Goal: Information Seeking & Learning: Learn about a topic

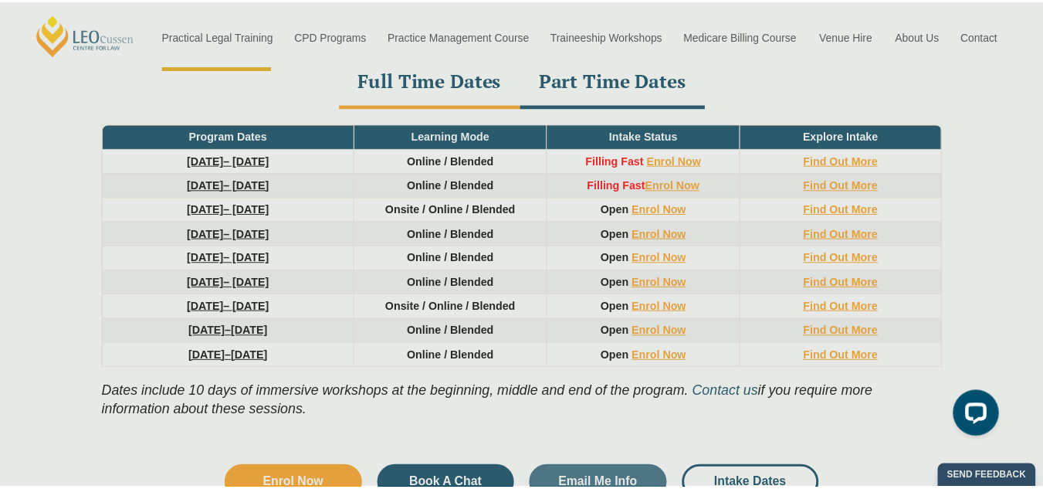
scroll to position [2162, 0]
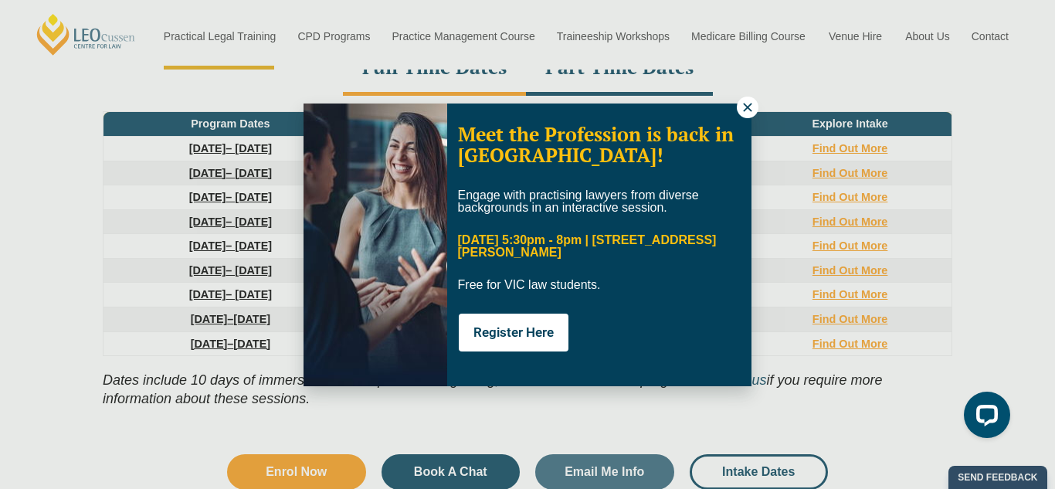
click at [740, 114] on button at bounding box center [748, 108] width 22 height 22
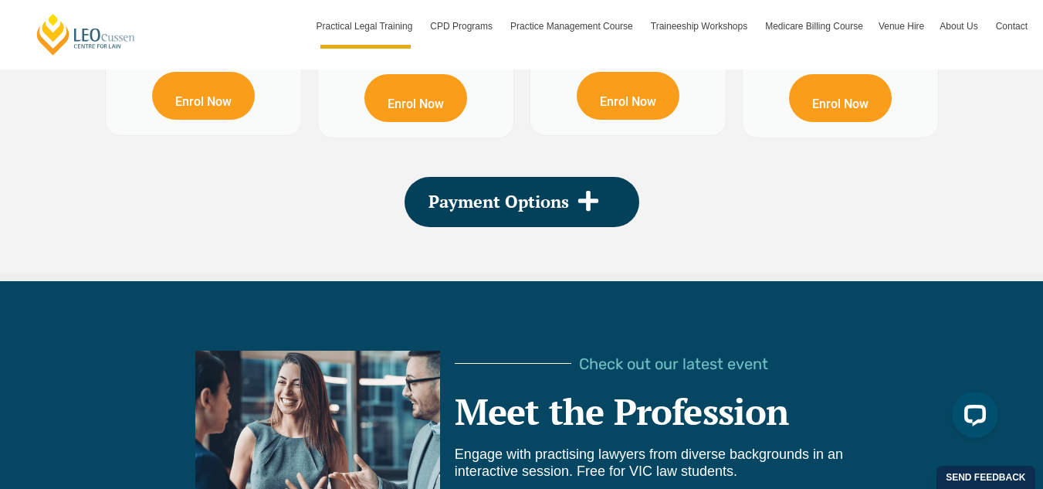
scroll to position [2858, 0]
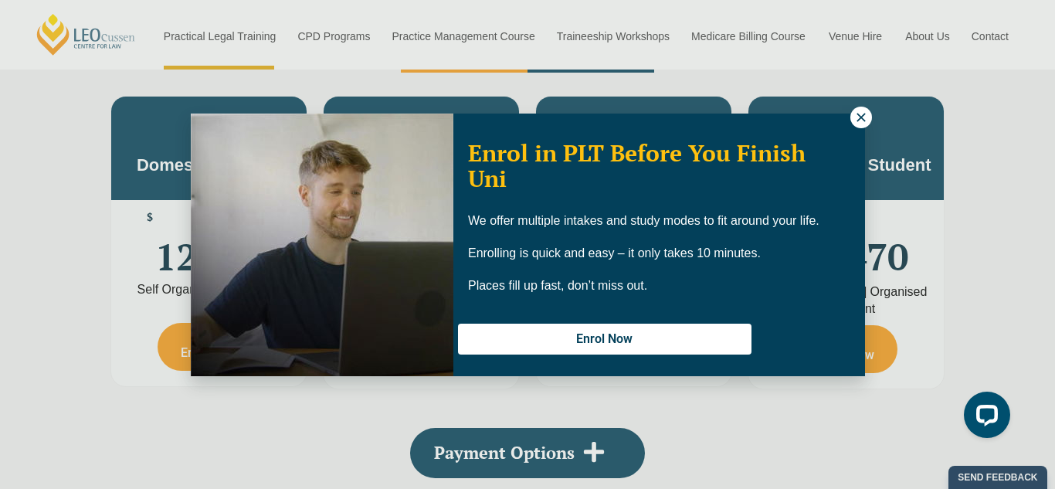
click at [859, 116] on icon at bounding box center [861, 117] width 8 height 8
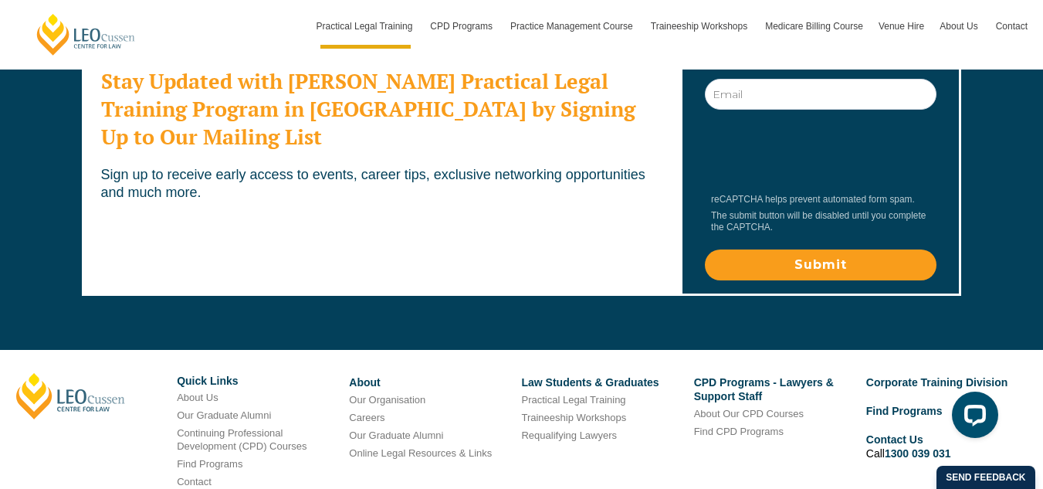
scroll to position [8655, 0]
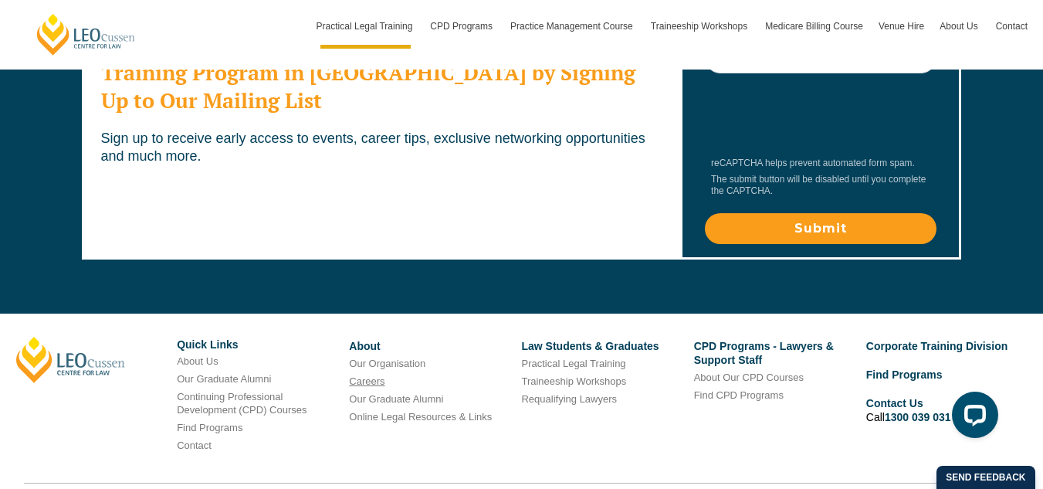
click at [367, 375] on link "Careers" at bounding box center [367, 381] width 36 height 12
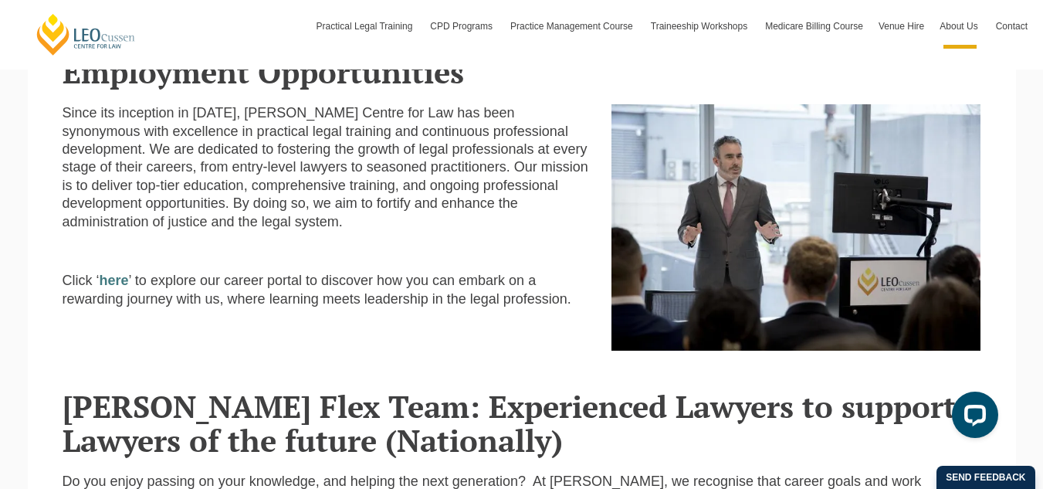
scroll to position [386, 0]
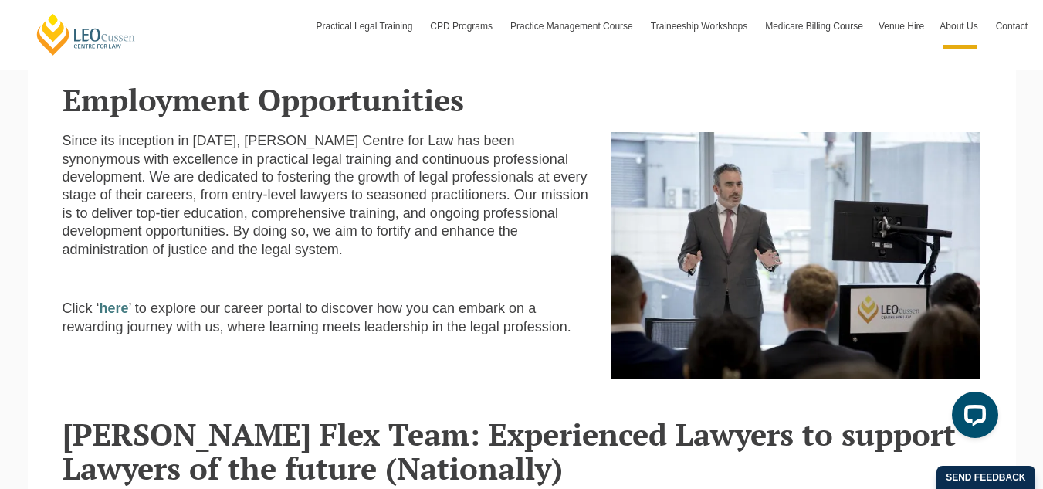
click at [112, 309] on strong "here" at bounding box center [114, 307] width 29 height 15
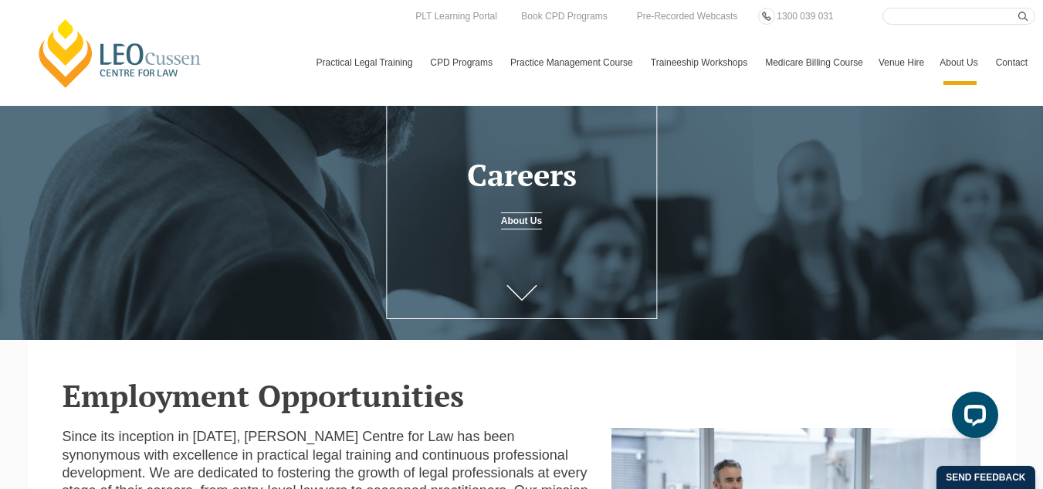
scroll to position [77, 0]
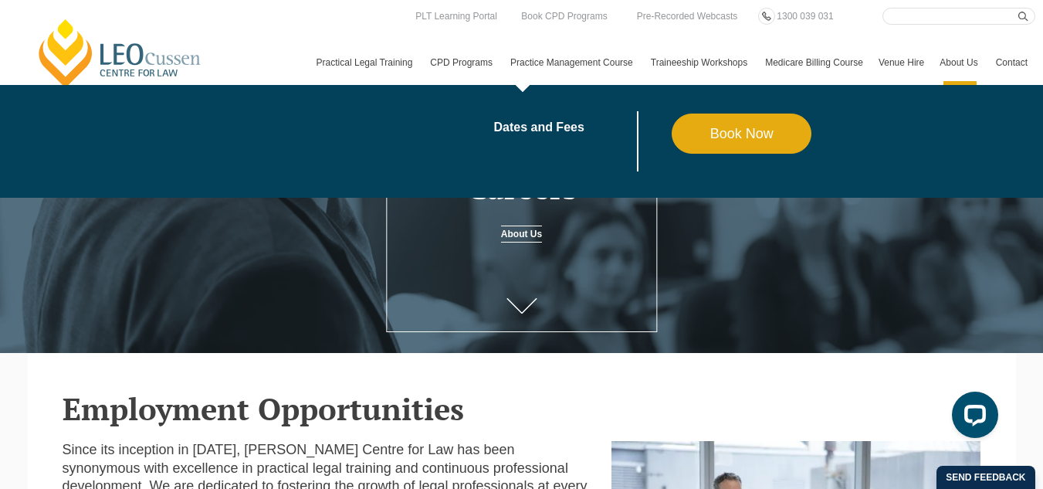
click at [503, 73] on link "Practice Management Course" at bounding box center [573, 62] width 141 height 45
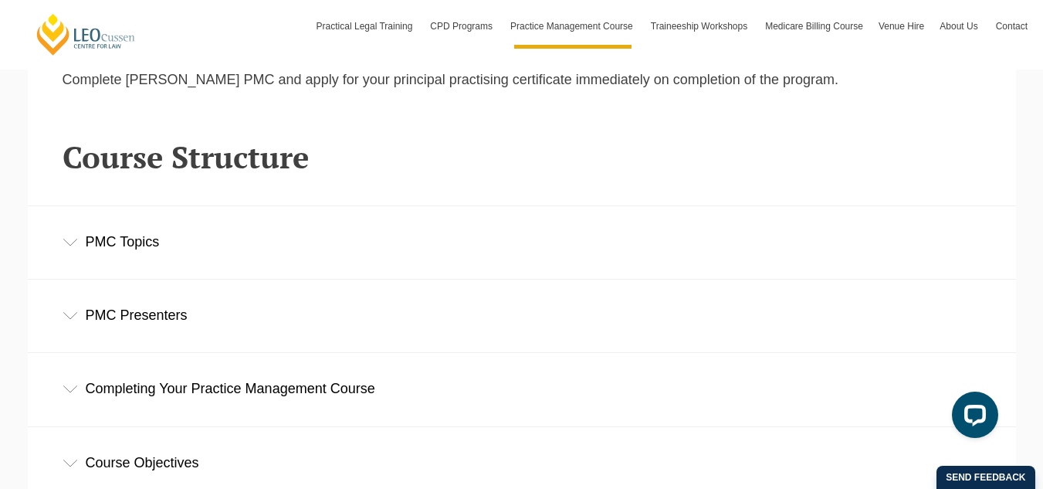
scroll to position [2085, 0]
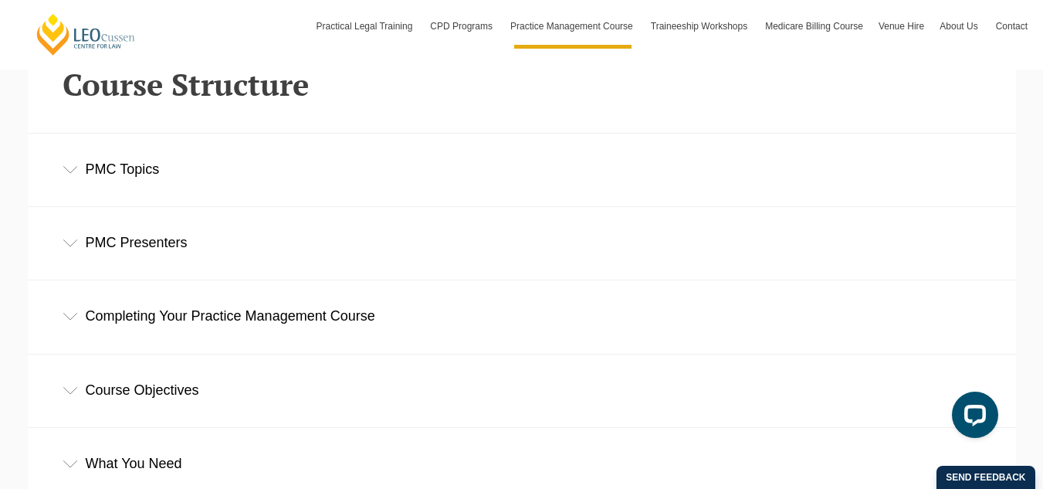
click at [83, 175] on div "PMC Topics" at bounding box center [522, 170] width 989 height 72
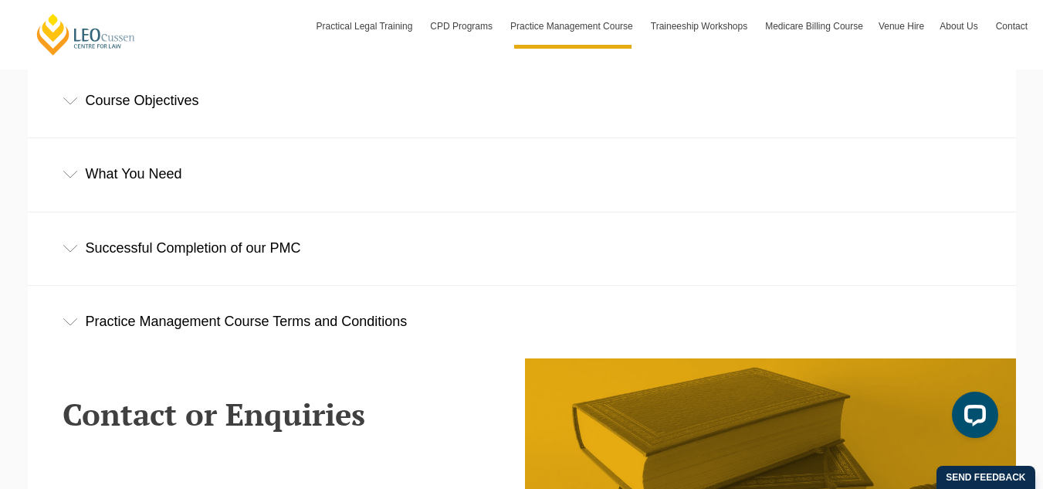
scroll to position [2780, 0]
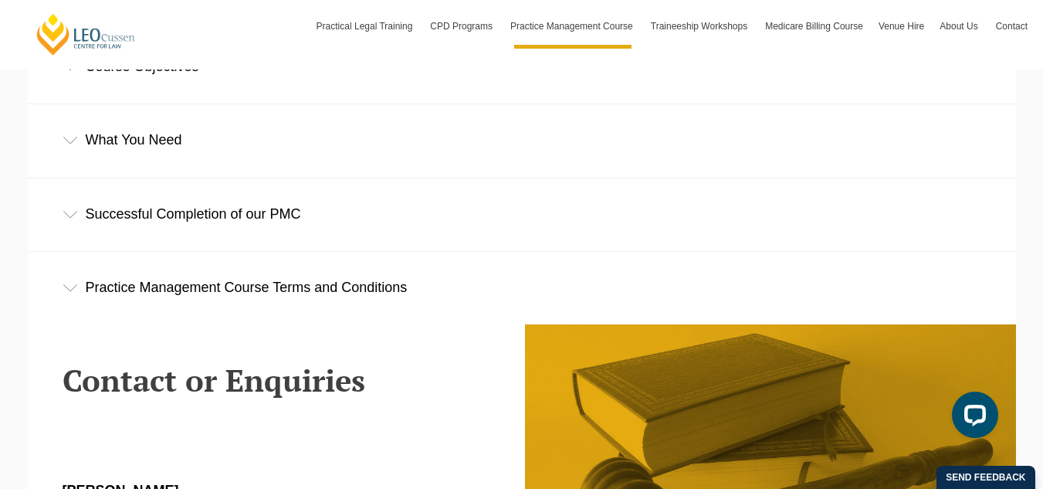
click at [164, 233] on div "Successful Completion of our PMC" at bounding box center [522, 214] width 989 height 72
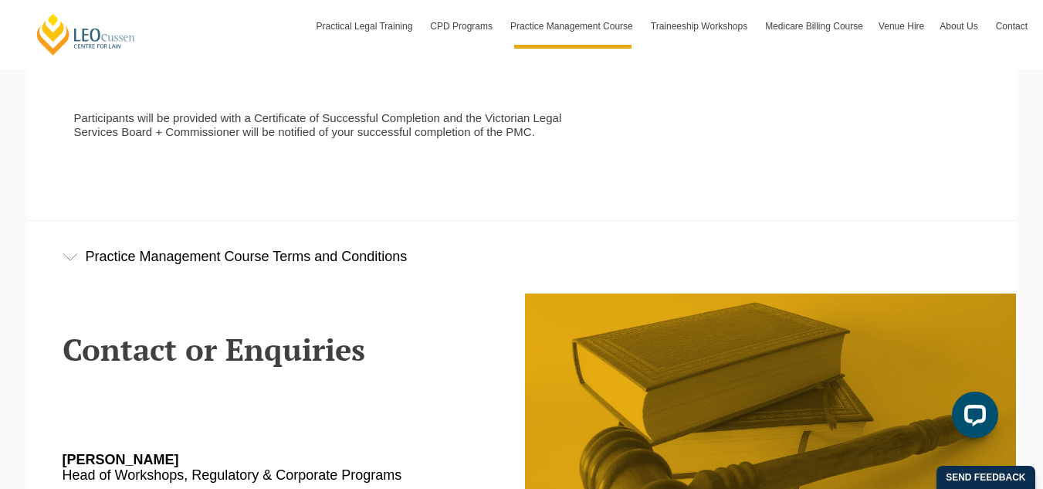
scroll to position [3012, 0]
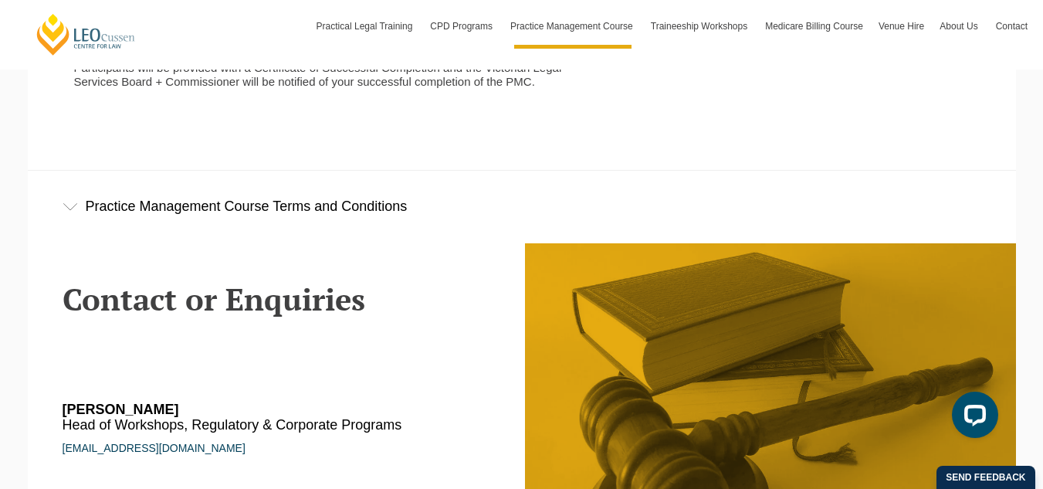
click at [164, 216] on div "Practice Management Course Terms and Conditions" at bounding box center [522, 207] width 989 height 72
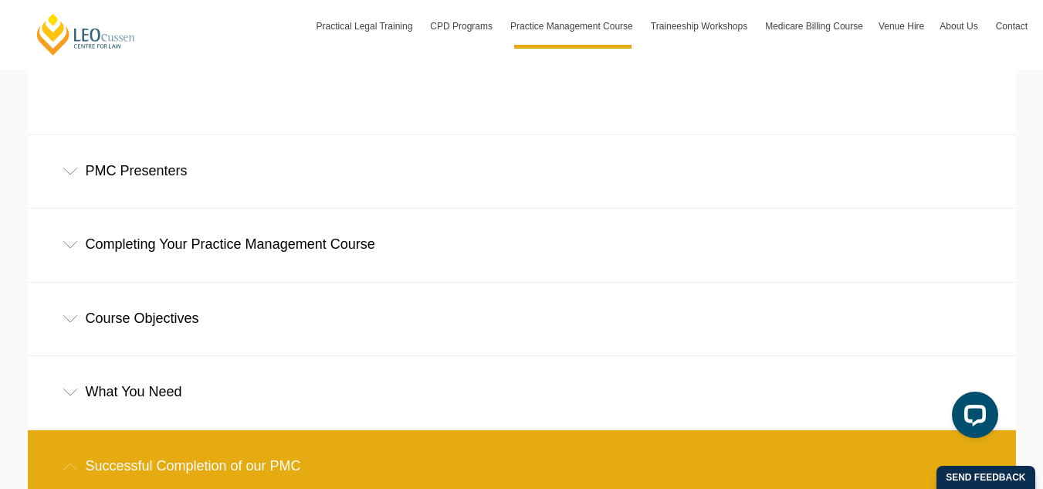
scroll to position [2549, 0]
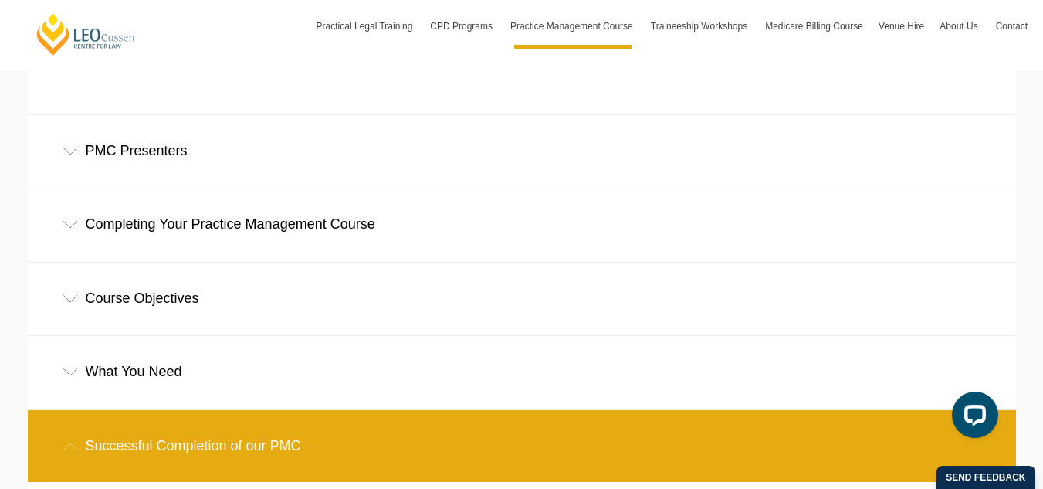
click at [121, 159] on div "PMC Presenters" at bounding box center [522, 151] width 989 height 72
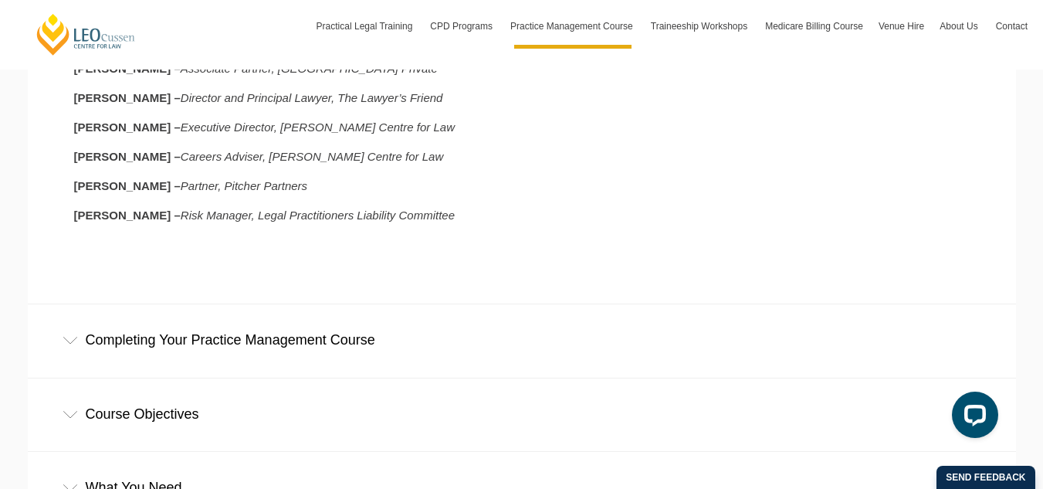
scroll to position [2780, 0]
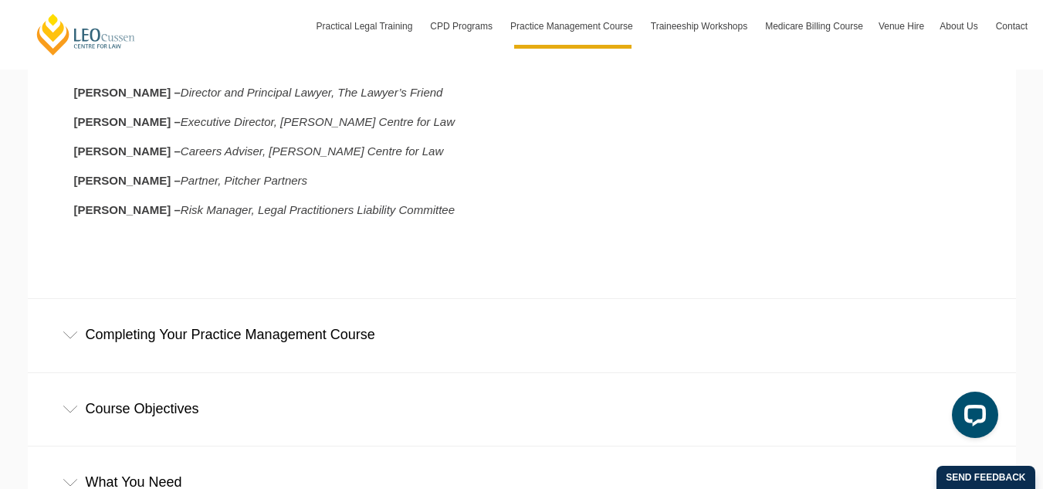
click at [187, 349] on div "Completing Your Practice Management Course" at bounding box center [522, 335] width 989 height 72
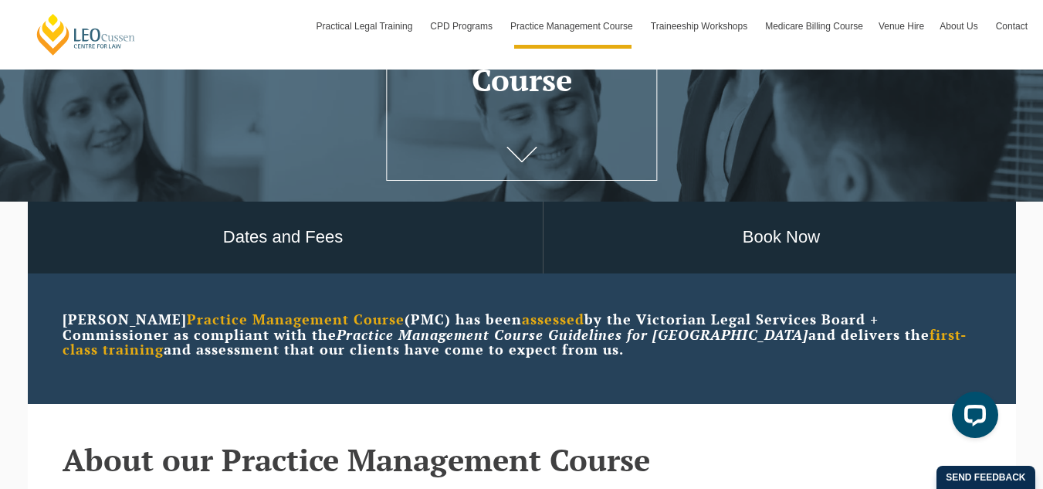
scroll to position [232, 0]
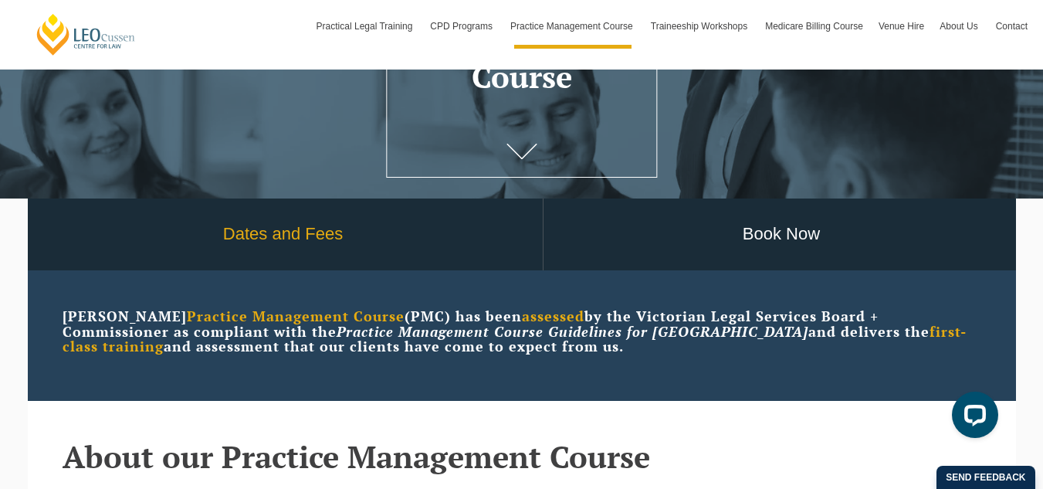
click at [321, 236] on link "Dates and Fees" at bounding box center [283, 234] width 519 height 72
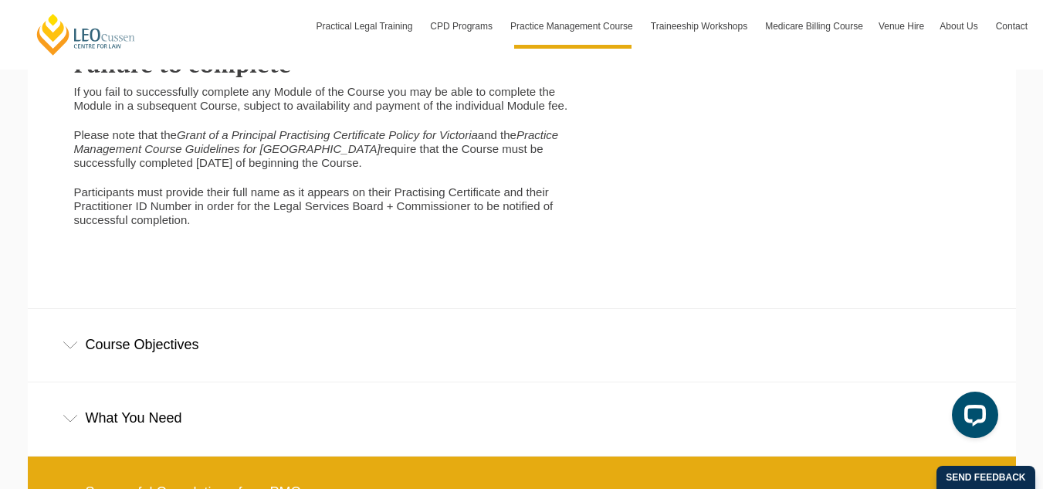
scroll to position [3816, 0]
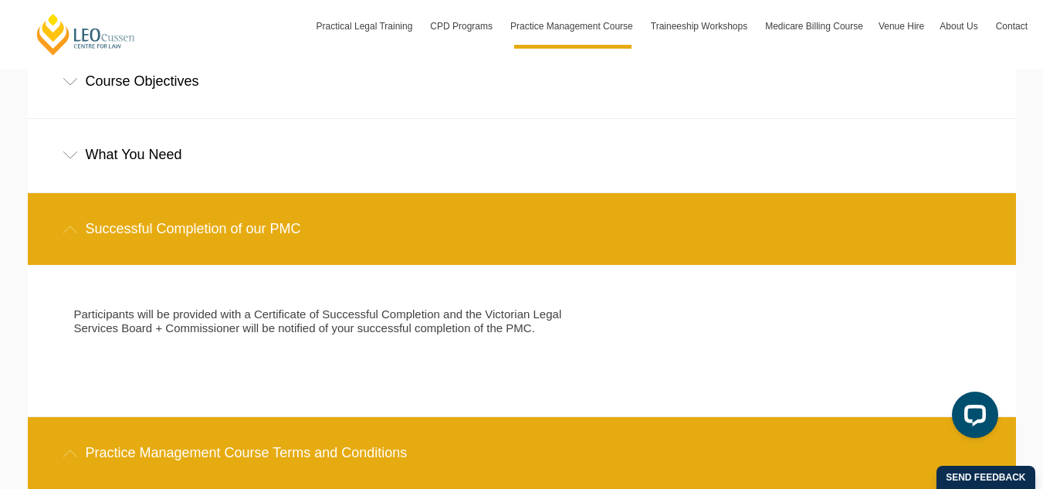
click at [391, 177] on div "What You Need" at bounding box center [522, 155] width 989 height 72
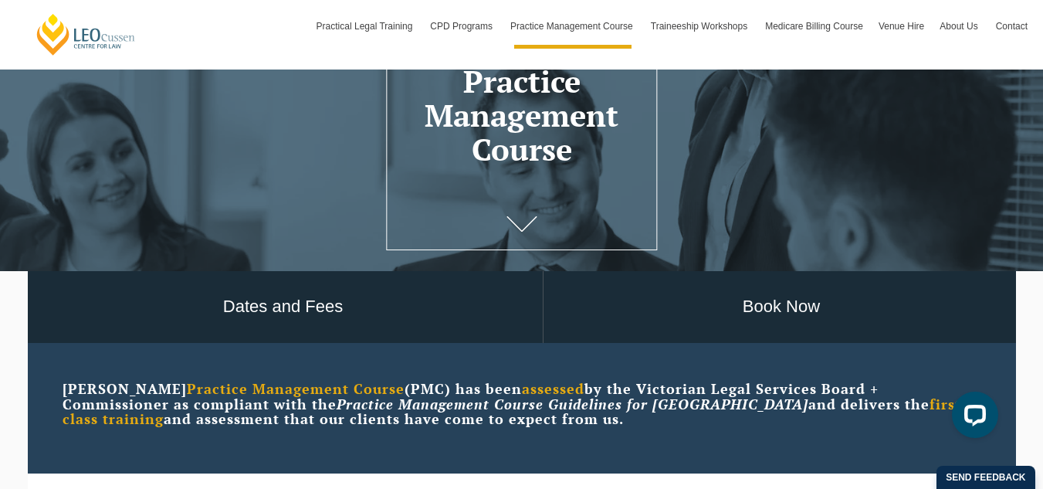
scroll to position [154, 0]
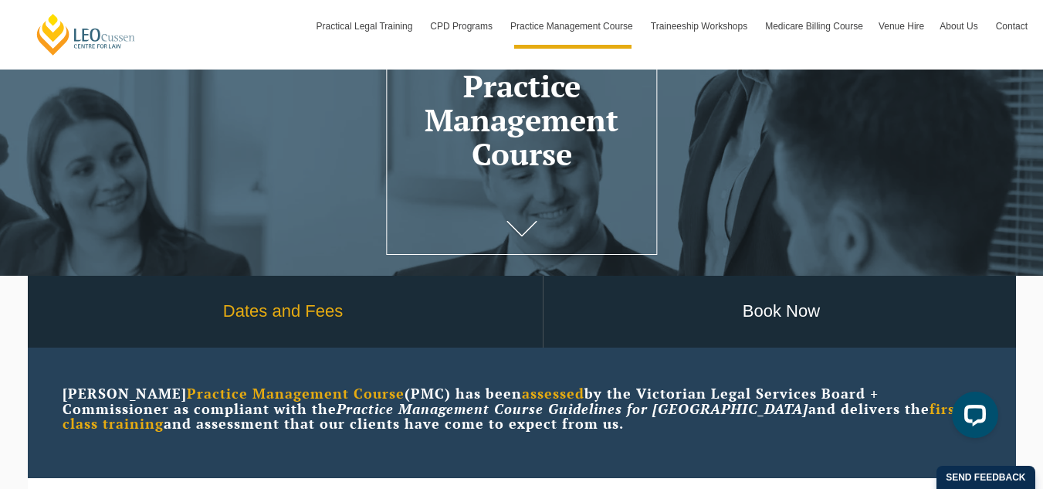
click at [309, 307] on link "Dates and Fees" at bounding box center [283, 312] width 519 height 72
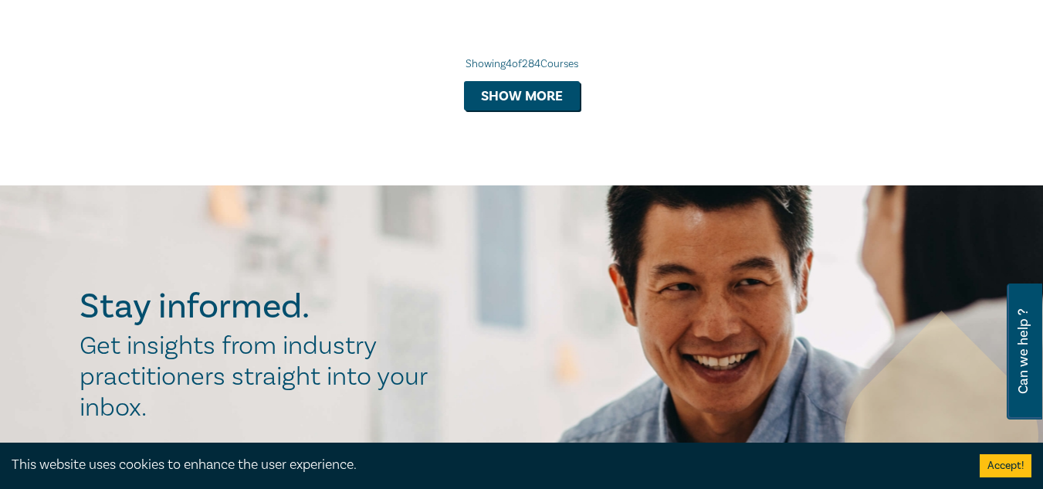
scroll to position [1776, 0]
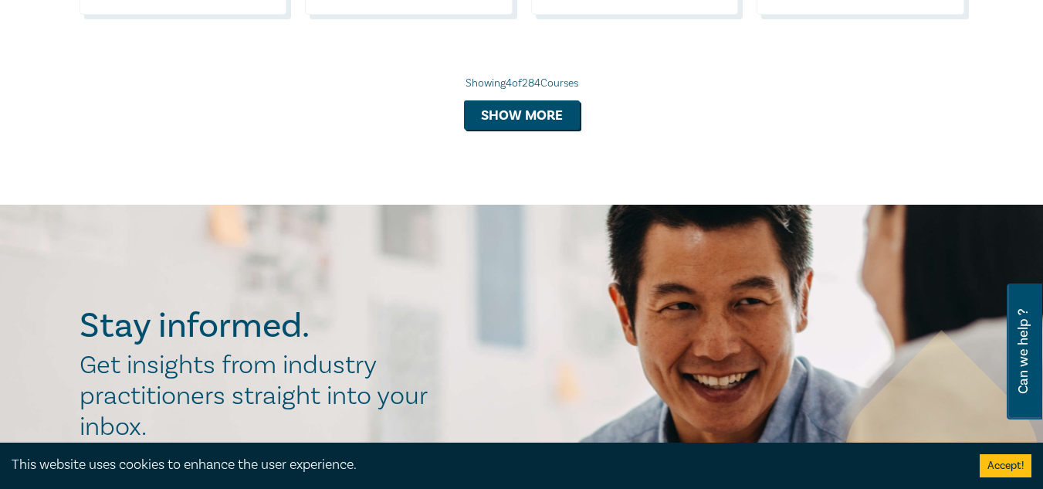
click at [541, 130] on button "Show more" at bounding box center [522, 114] width 116 height 29
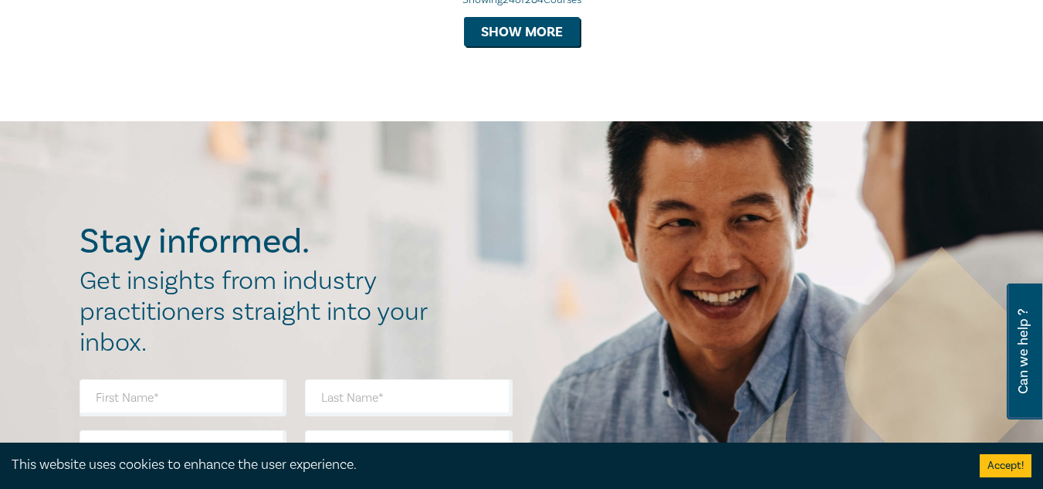
scroll to position [3398, 0]
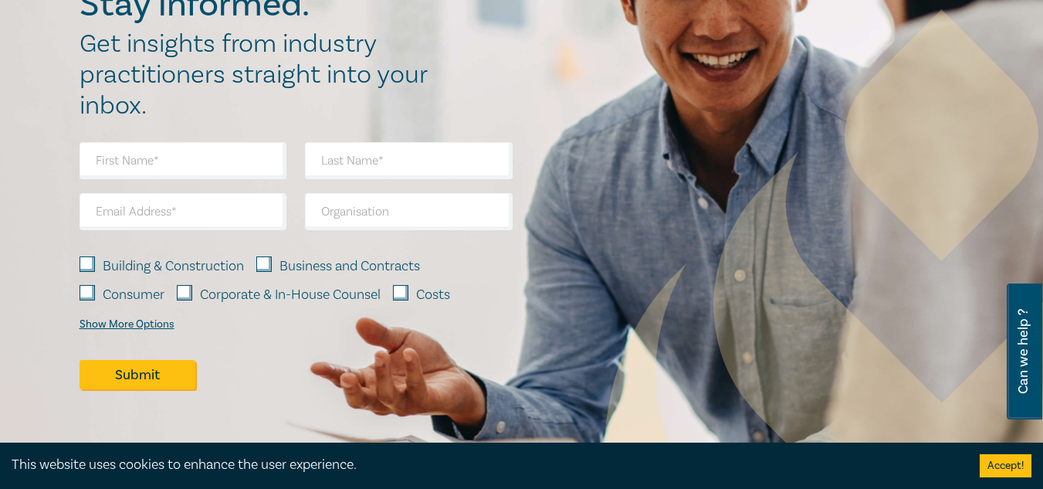
scroll to position [4248, 0]
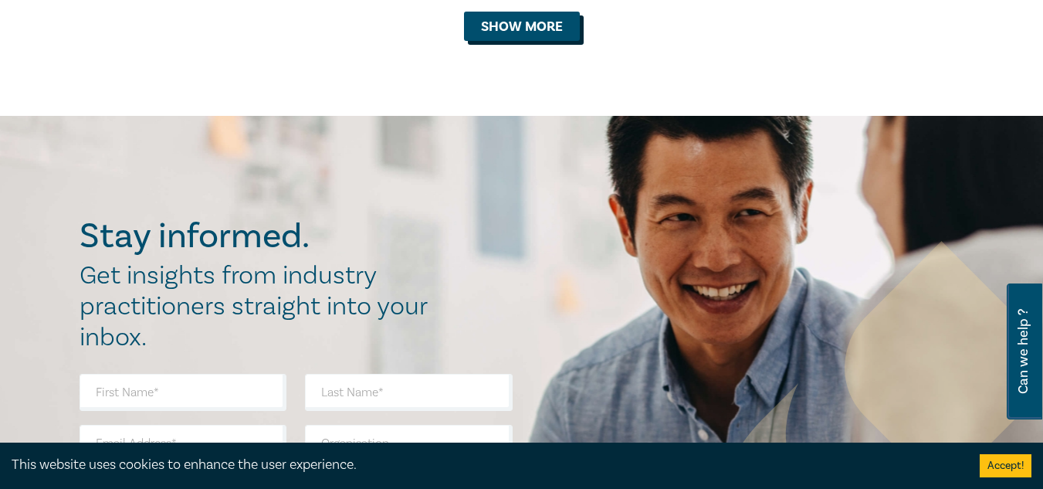
click at [500, 41] on button "Show more" at bounding box center [522, 26] width 116 height 29
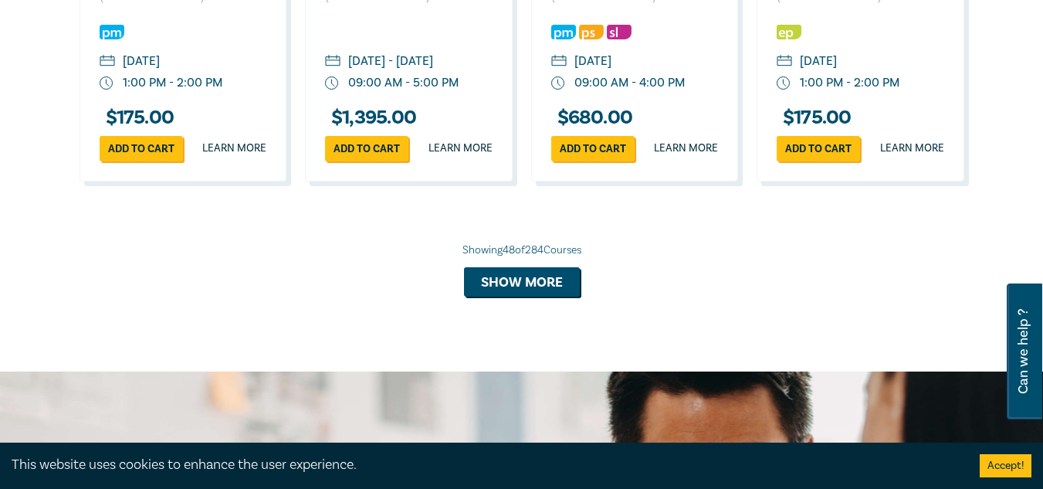
scroll to position [5020, 0]
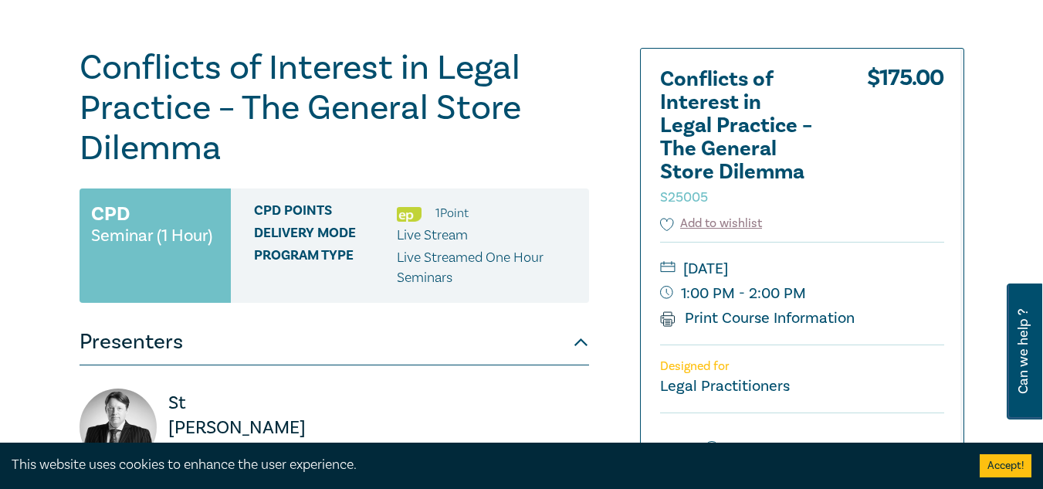
scroll to position [463, 0]
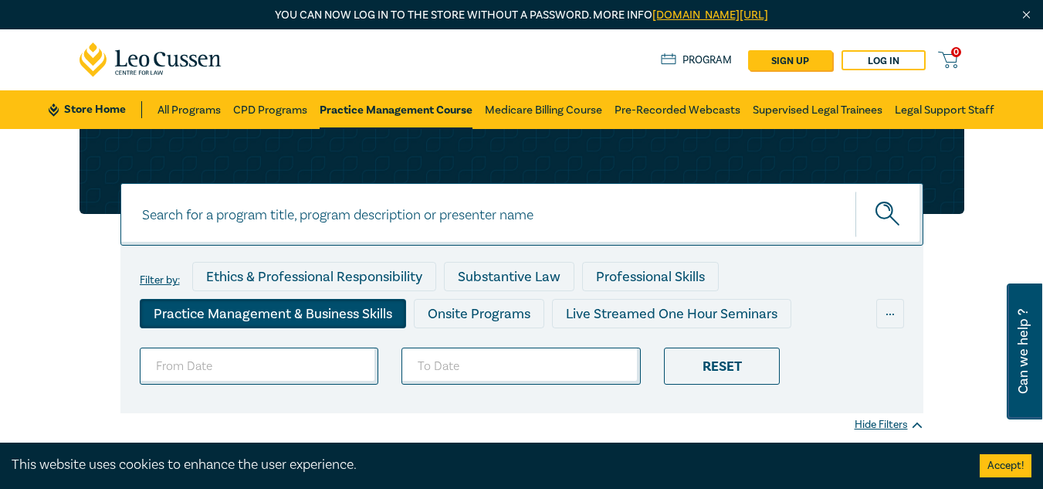
click at [304, 317] on div "Practice Management & Business Skills" at bounding box center [273, 313] width 266 height 29
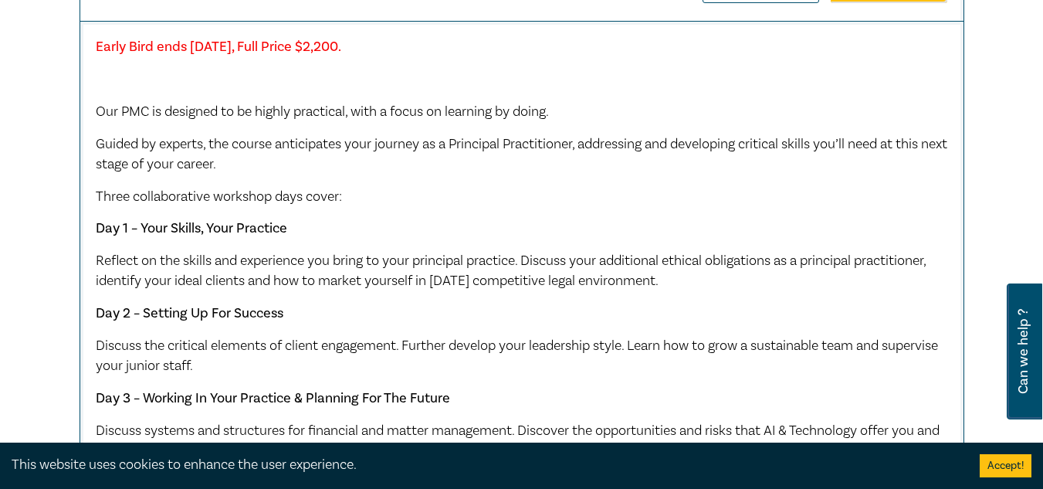
scroll to position [1622, 0]
